Goal: Task Accomplishment & Management: Manage account settings

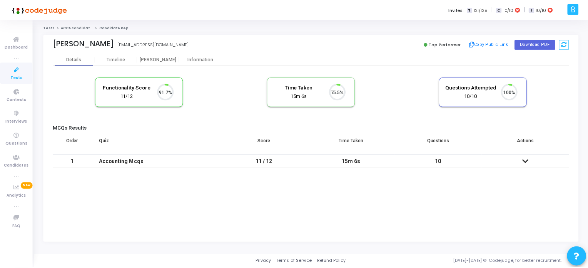
scroll to position [16, 20]
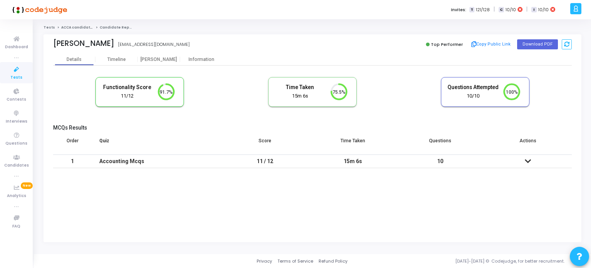
click at [15, 72] on icon at bounding box center [16, 70] width 16 height 10
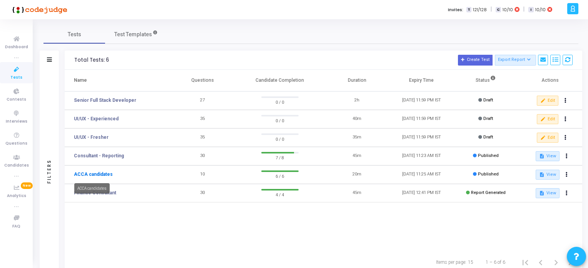
click at [94, 172] on link "ACCA candidates" at bounding box center [93, 174] width 39 height 7
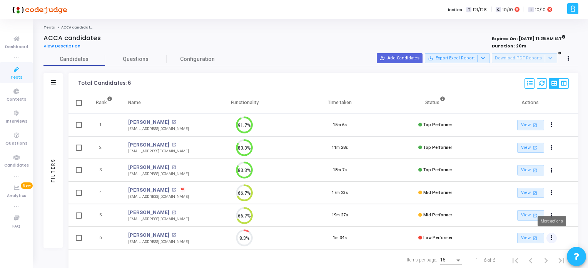
click at [551, 236] on icon "Actions" at bounding box center [552, 238] width 2 height 4
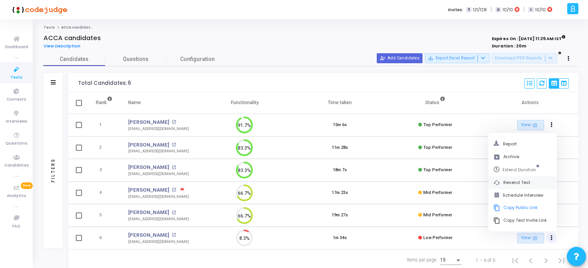
click at [513, 182] on button "cached Resend Test" at bounding box center [523, 182] width 69 height 13
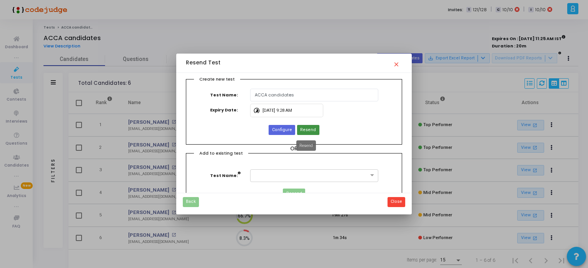
click at [308, 129] on span "Resend" at bounding box center [308, 130] width 16 height 7
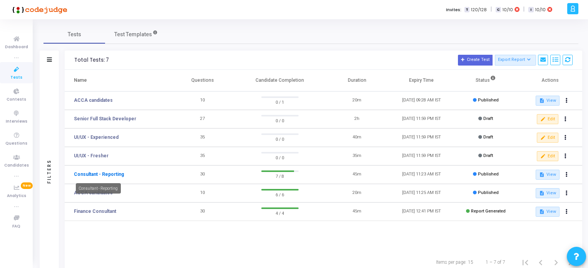
click at [97, 175] on link "Consultant - Reporting" at bounding box center [99, 174] width 50 height 7
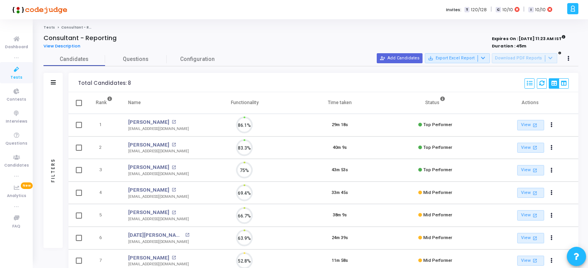
scroll to position [16, 20]
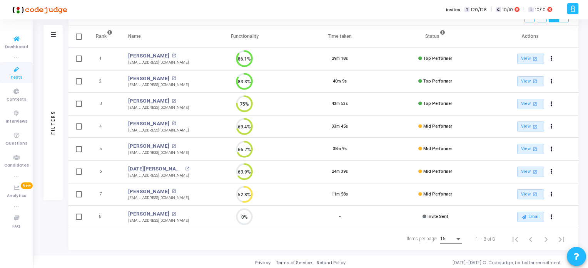
click at [15, 69] on icon at bounding box center [16, 70] width 16 height 10
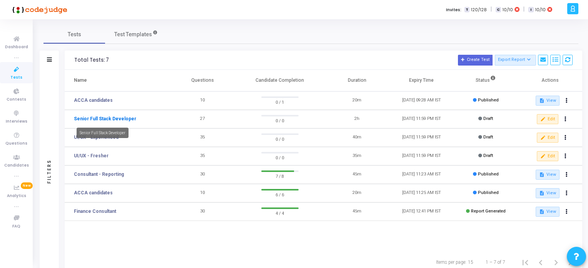
click at [102, 120] on link "Senior Full Stack Developer" at bounding box center [105, 118] width 62 height 7
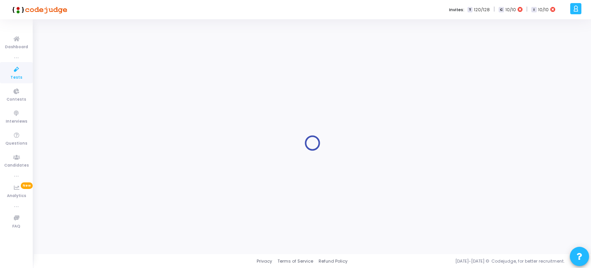
type input "Senior Full Stack Developer"
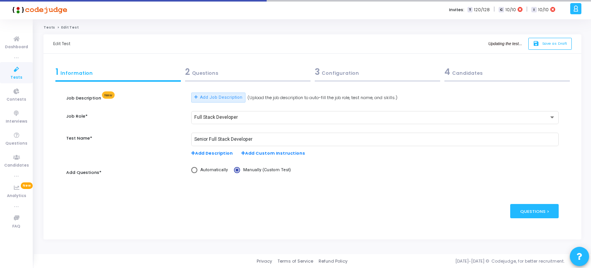
click at [209, 74] on div "2 Questions" at bounding box center [247, 71] width 125 height 13
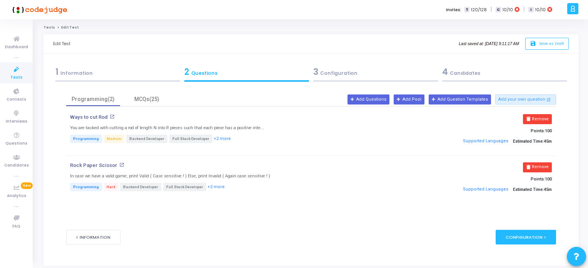
scroll to position [16, 0]
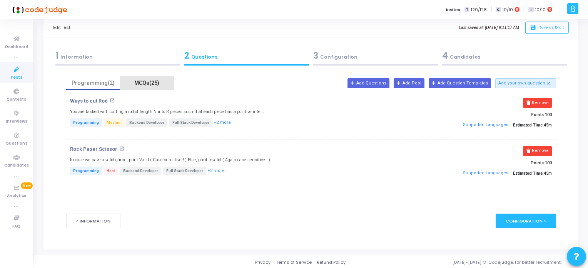
click at [145, 84] on div "MCQs(25)" at bounding box center [147, 83] width 45 height 8
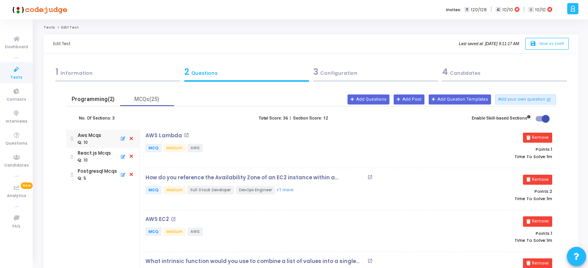
click at [79, 99] on div "Programming(2)" at bounding box center [93, 99] width 45 height 8
